Goal: Task Accomplishment & Management: Use online tool/utility

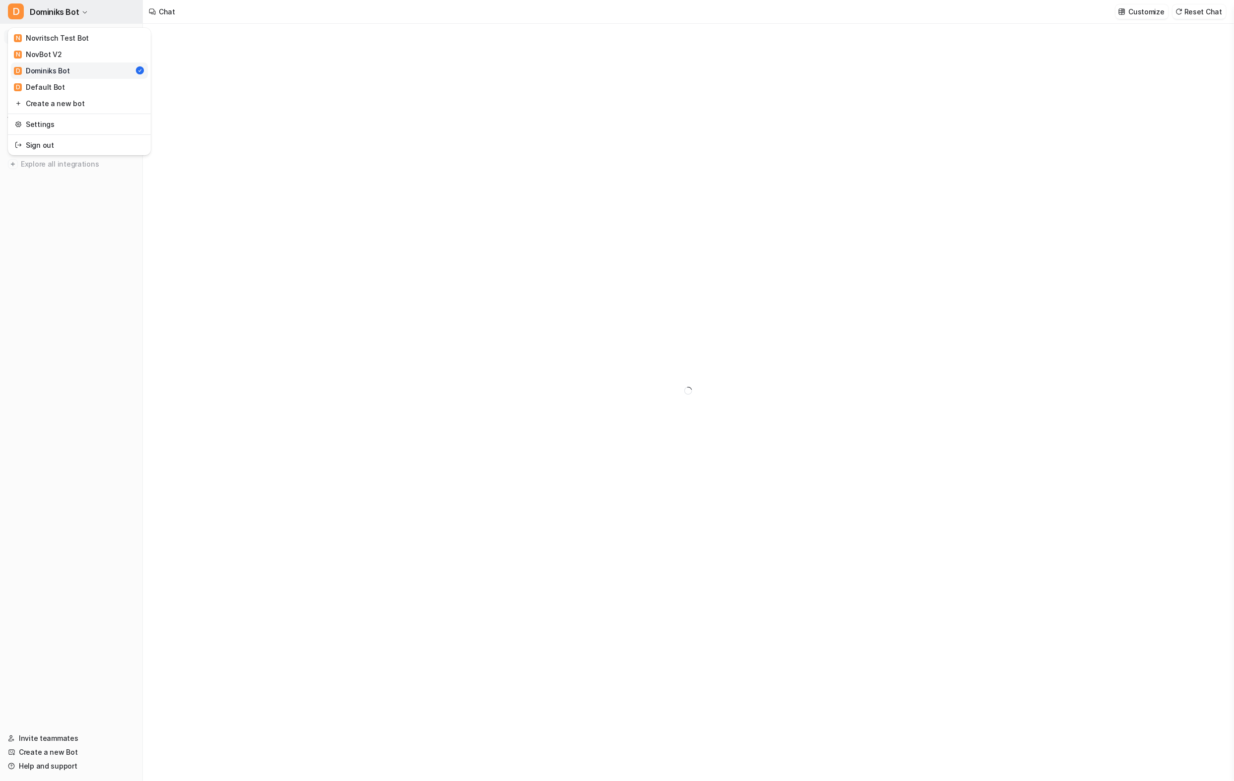
click at [76, 10] on span "Dominiks Bot" at bounding box center [54, 12] width 49 height 14
type textarea "**********"
click at [76, 10] on span "Dominiks Bot" at bounding box center [54, 12] width 49 height 14
click at [47, 144] on p "Zendesk" at bounding box center [35, 148] width 29 height 10
click at [56, 174] on link "Sources" at bounding box center [76, 177] width 124 height 14
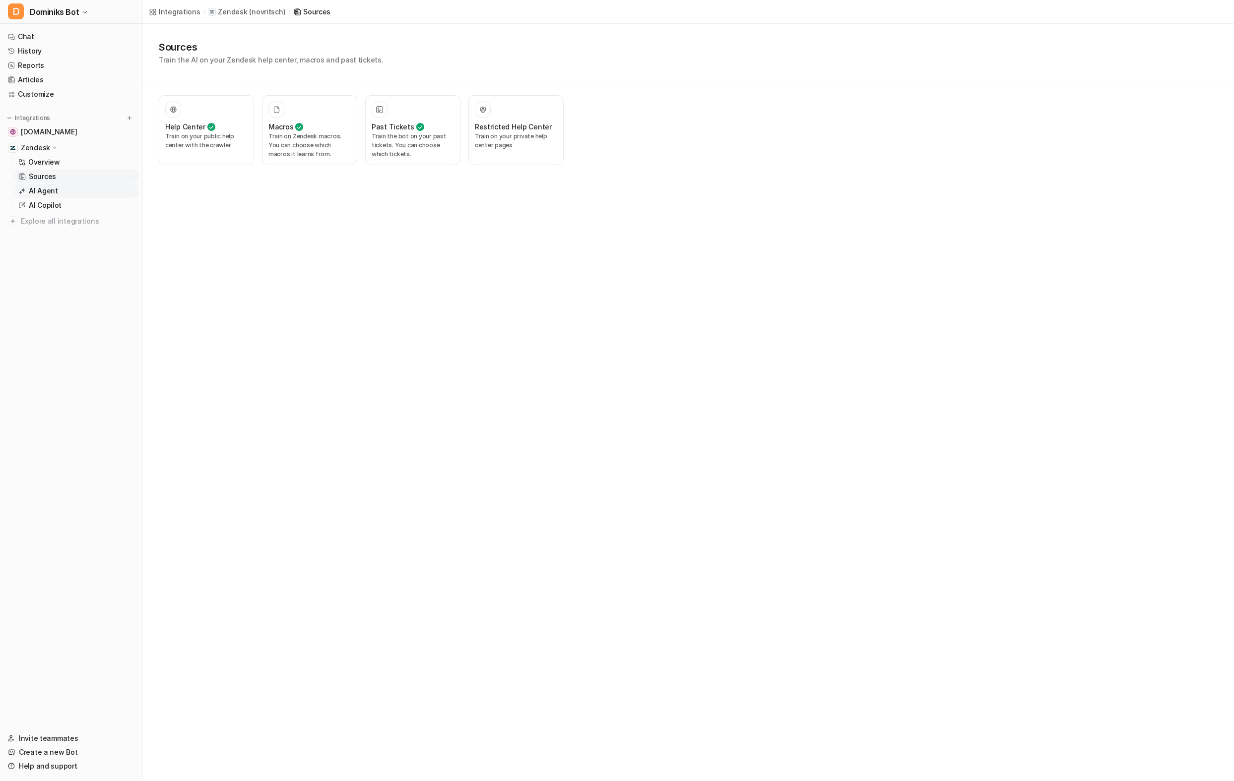
click at [64, 187] on link "AI Agent" at bounding box center [76, 191] width 124 height 14
click at [47, 194] on p "AI Agent" at bounding box center [43, 191] width 29 height 10
click at [57, 161] on p "Overview" at bounding box center [44, 162] width 32 height 10
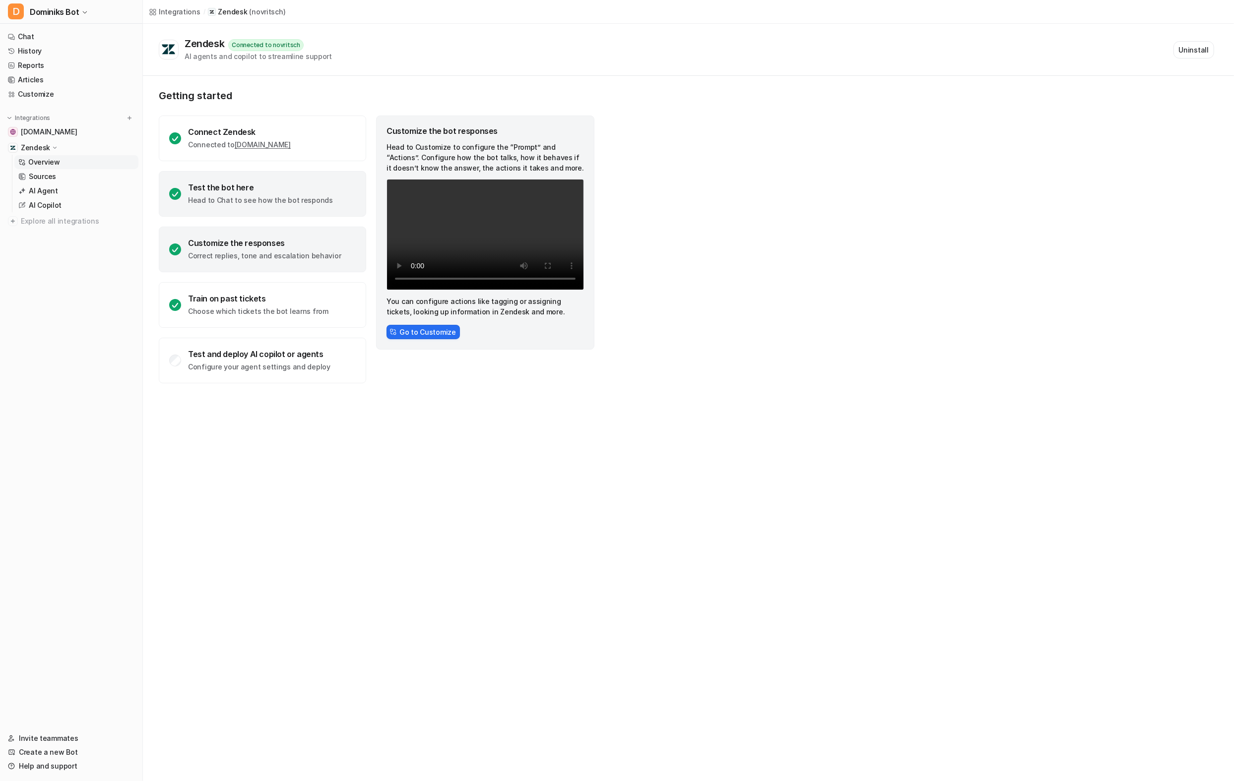
click at [238, 186] on div "Test the bot here" at bounding box center [260, 188] width 145 height 10
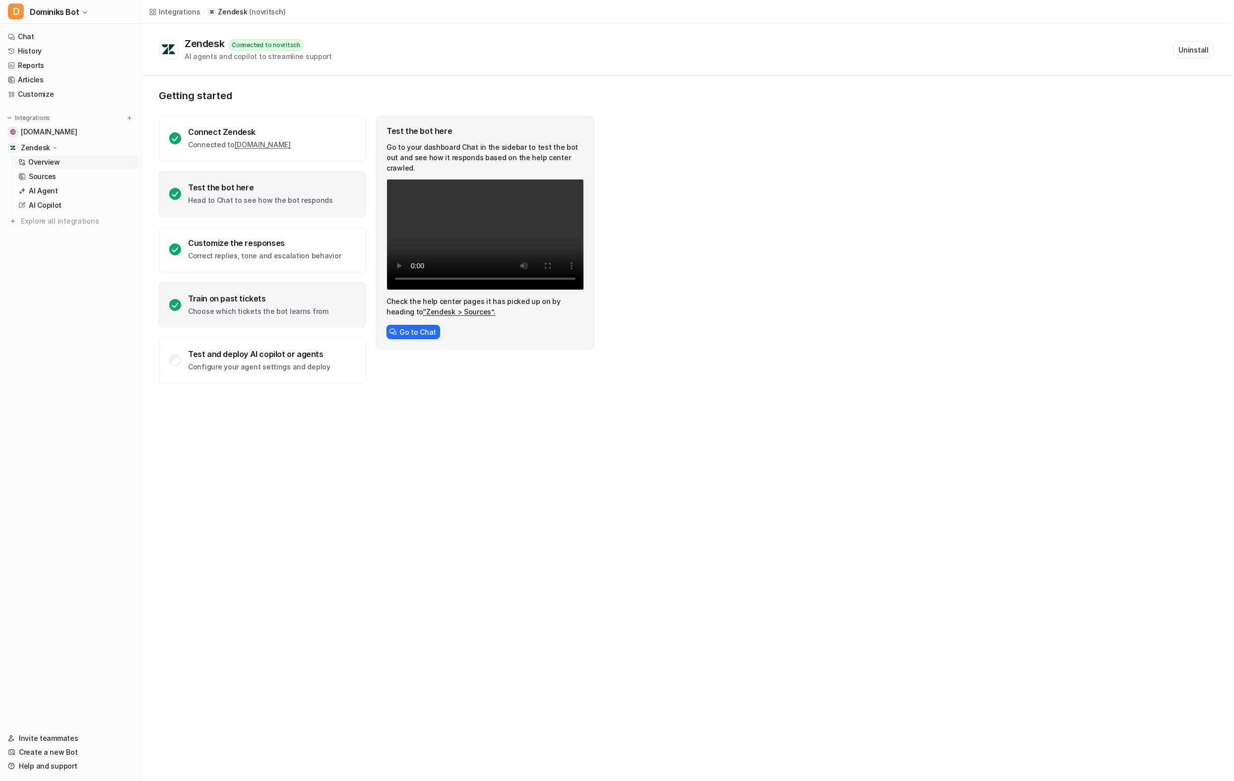
click at [250, 300] on div "Train on past tickets" at bounding box center [258, 299] width 140 height 10
click at [434, 334] on button "Go to Tickets" at bounding box center [417, 332] width 63 height 14
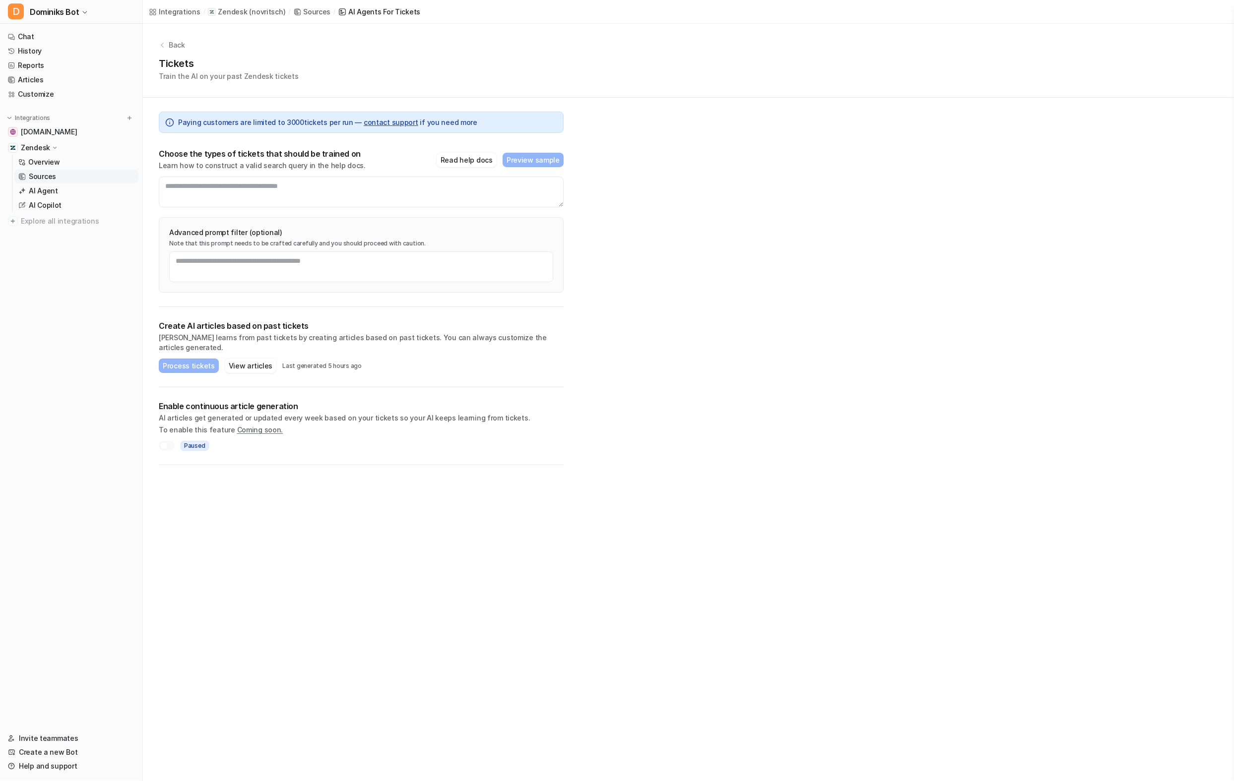
click at [509, 173] on div "Choose the types of tickets that should be trained on Learn how to construct a …" at bounding box center [361, 178] width 405 height 59
click at [416, 184] on textarea at bounding box center [361, 192] width 405 height 31
type textarea "**********"
click at [201, 360] on button "Process tickets" at bounding box center [189, 366] width 60 height 14
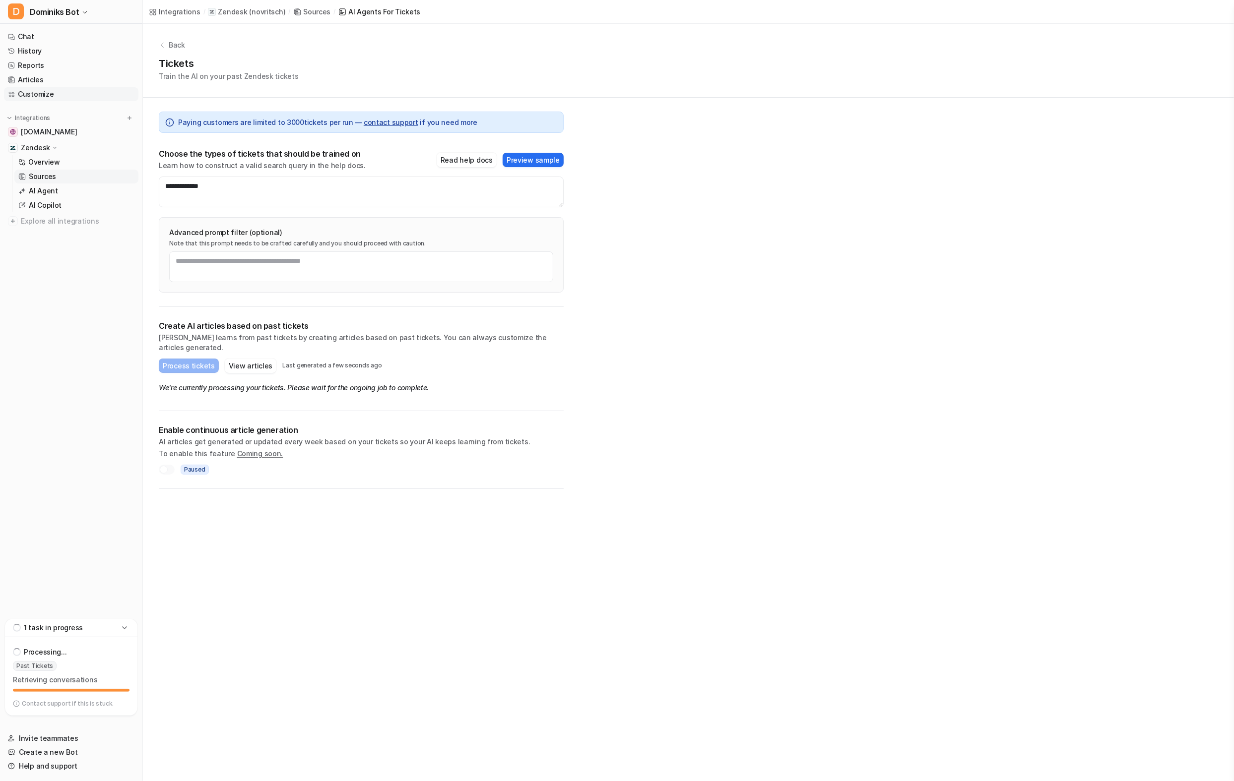
click at [39, 96] on link "Customize" at bounding box center [71, 94] width 134 height 14
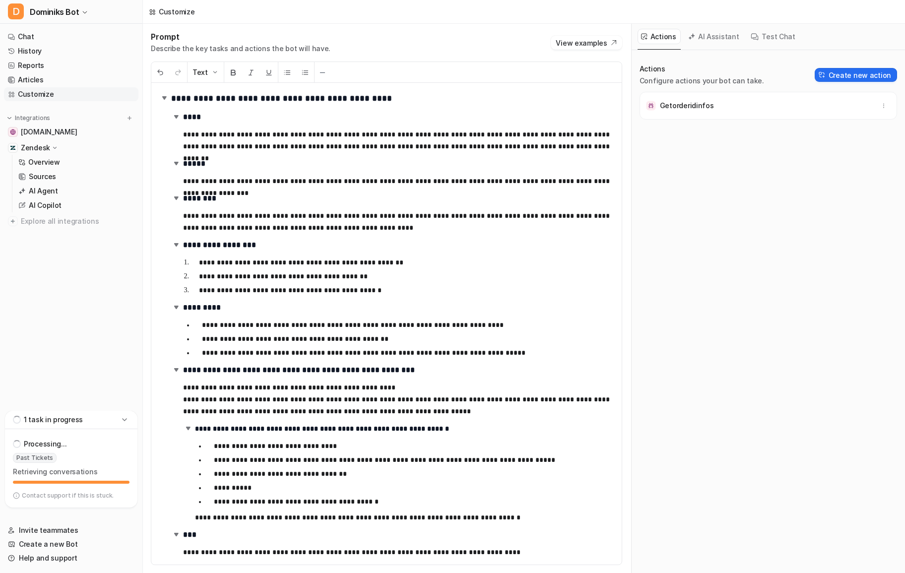
scroll to position [0, 0]
drag, startPoint x: 538, startPoint y: 213, endPoint x: 258, endPoint y: 227, distance: 279.6
click at [258, 227] on p "**********" at bounding box center [398, 221] width 431 height 24
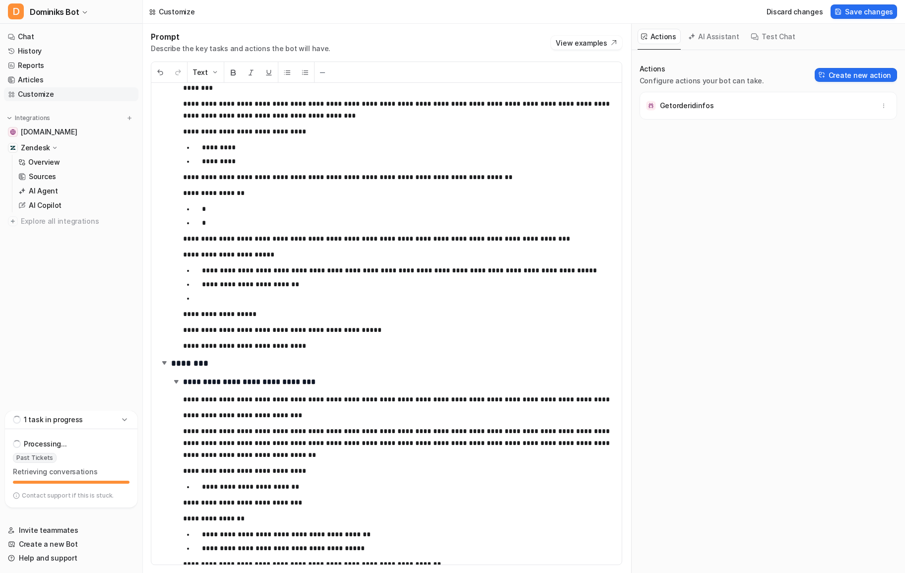
scroll to position [811, 0]
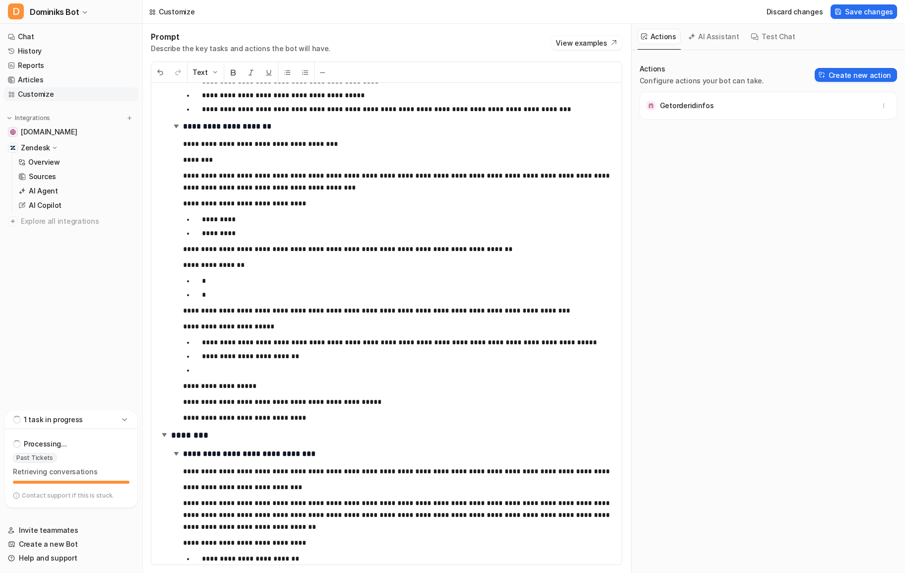
click at [272, 301] on ul "* *" at bounding box center [398, 288] width 431 height 30
click at [277, 232] on p "*********" at bounding box center [408, 233] width 412 height 12
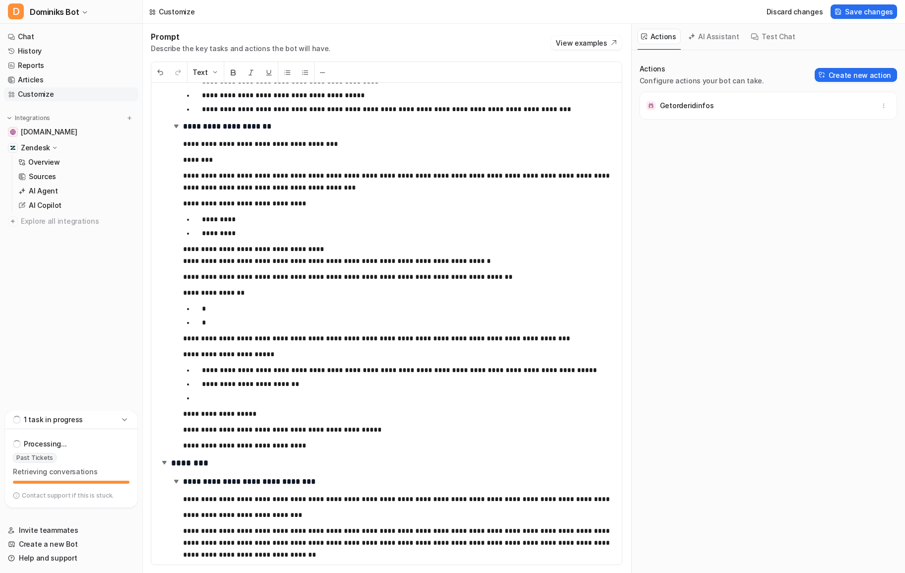
click at [757, 279] on div "Actions Configure actions your bot can take. Create new action Getorderidinfos" at bounding box center [767, 317] width 257 height 507
click at [789, 31] on button "Test Chat" at bounding box center [773, 36] width 52 height 15
click at [787, 37] on button "Test Chat" at bounding box center [773, 36] width 52 height 15
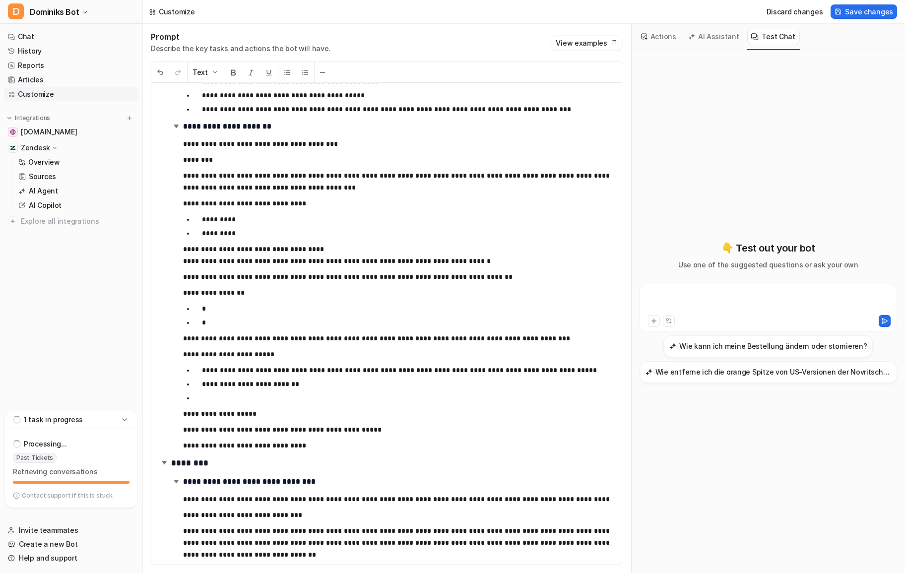
click at [727, 310] on div at bounding box center [768, 301] width 253 height 23
paste div
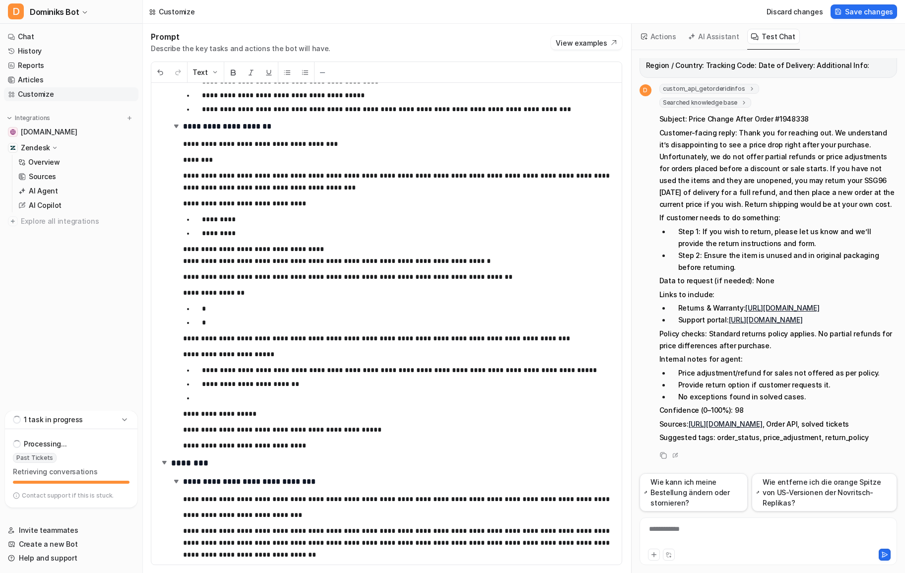
scroll to position [110, 0]
click at [437, 285] on div "**********" at bounding box center [386, 324] width 470 height 482
click at [851, 12] on span "Save changes" at bounding box center [869, 11] width 48 height 10
click at [706, 526] on div "**********" at bounding box center [768, 535] width 253 height 23
paste div
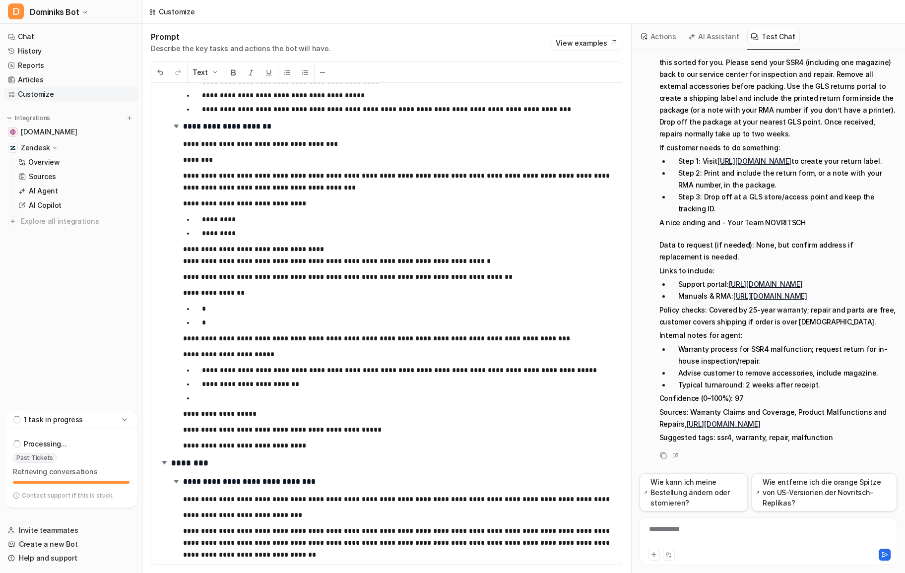
scroll to position [788, 0]
click at [707, 527] on div at bounding box center [768, 535] width 253 height 23
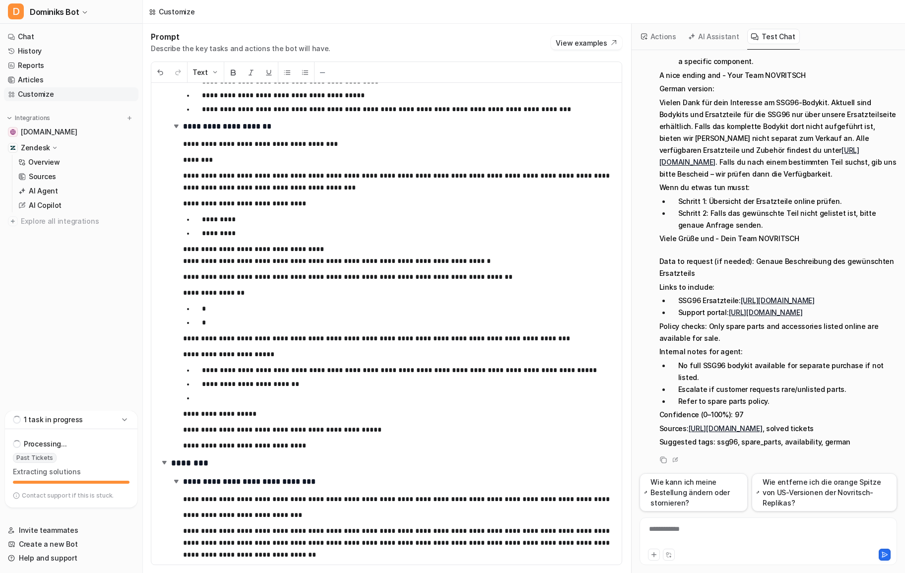
scroll to position [1525, 0]
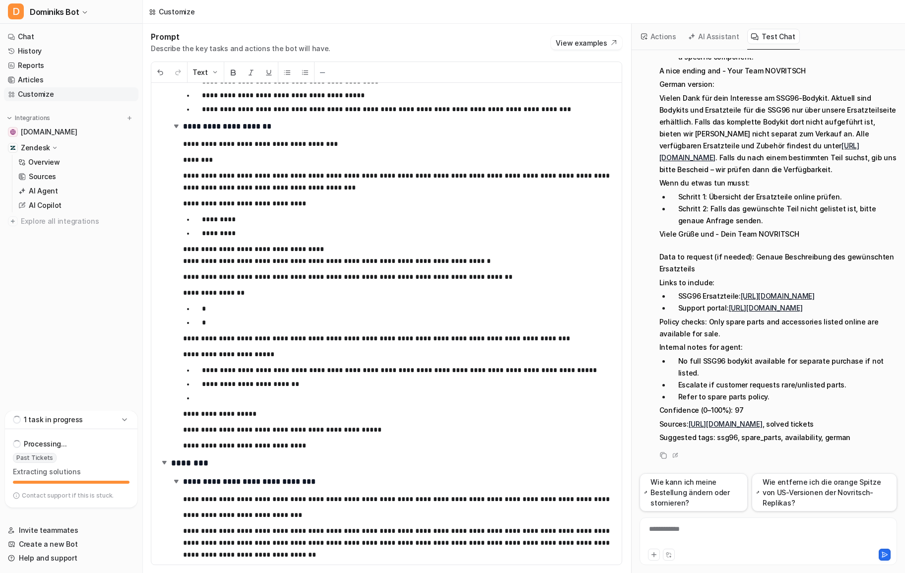
click at [707, 554] on div at bounding box center [709, 555] width 122 height 12
click at [706, 542] on div "**********" at bounding box center [768, 535] width 253 height 23
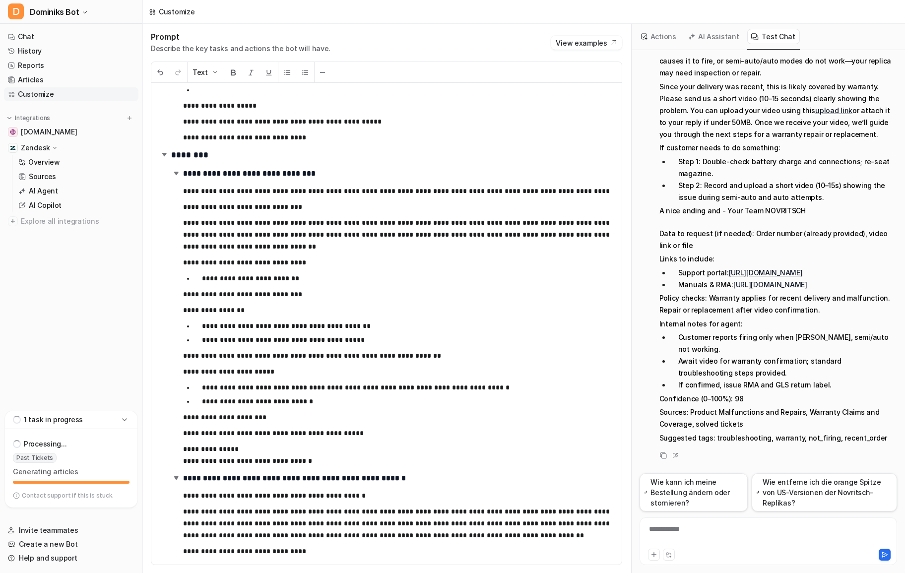
scroll to position [1320, 0]
